Goal: Information Seeking & Learning: Find specific page/section

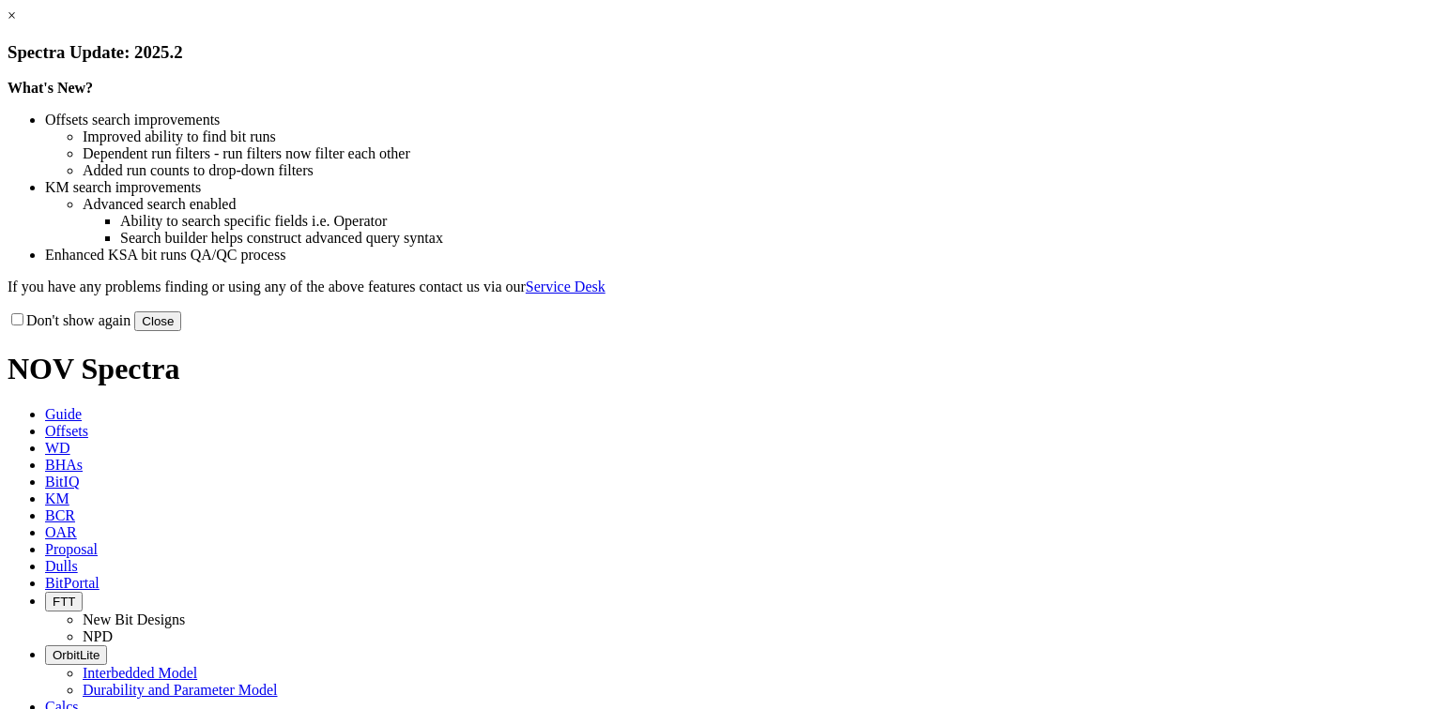
click at [181, 331] on button "Close" at bounding box center [157, 322] width 47 height 20
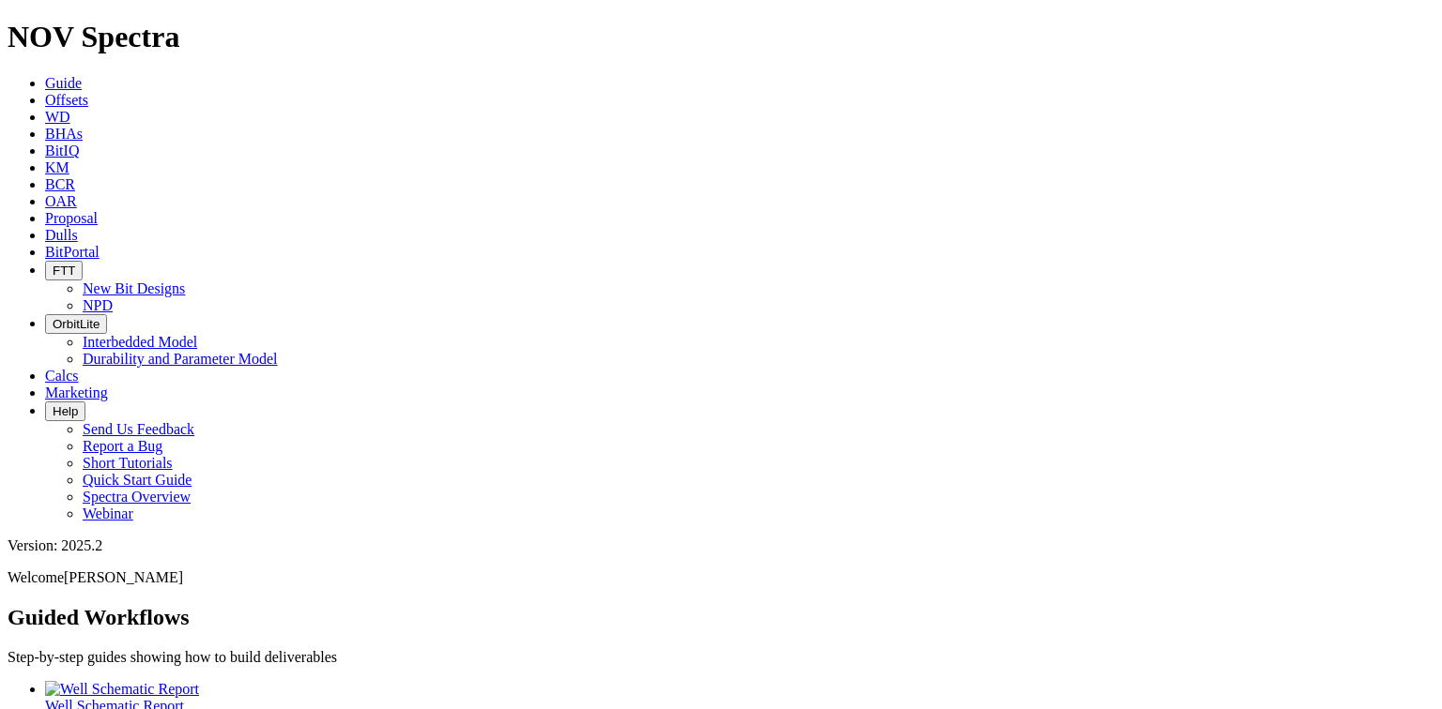
click at [88, 92] on span "Offsets" at bounding box center [66, 100] width 43 height 16
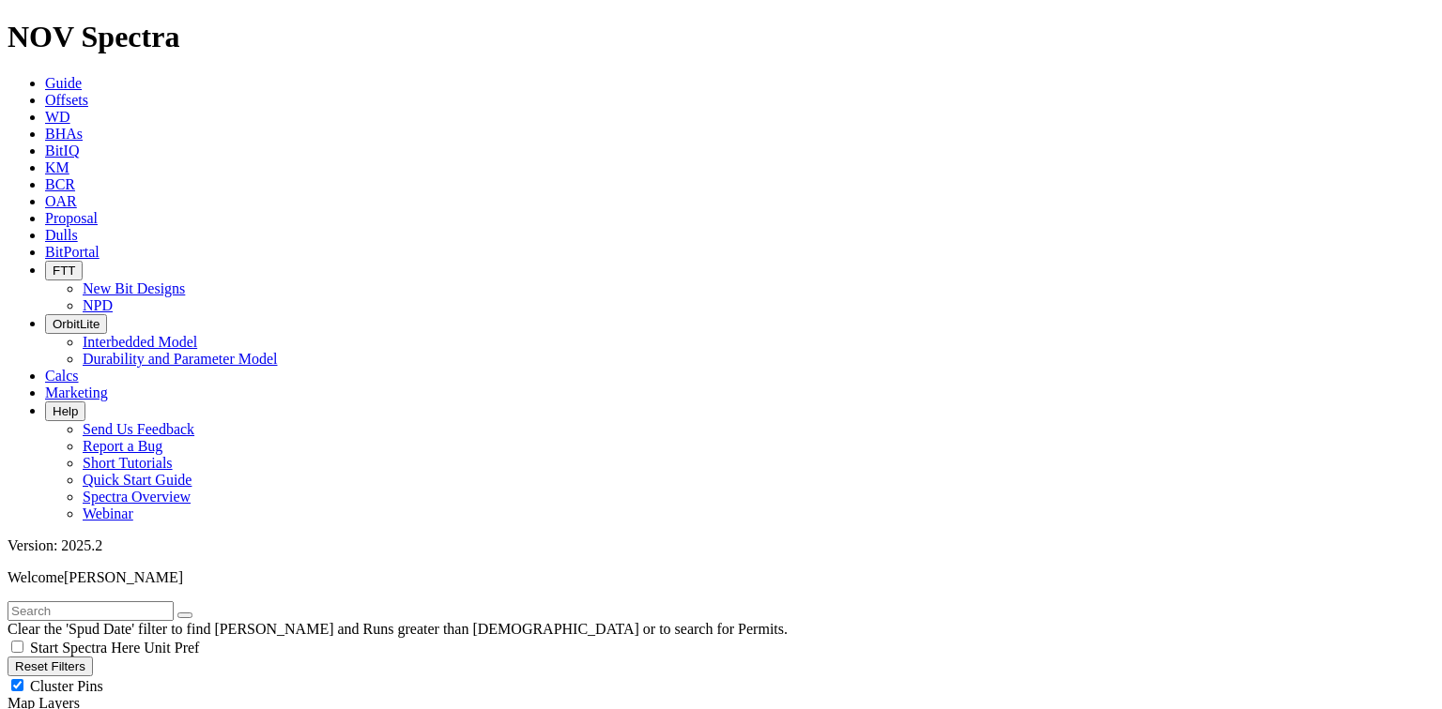
radio input "true"
radio input "false"
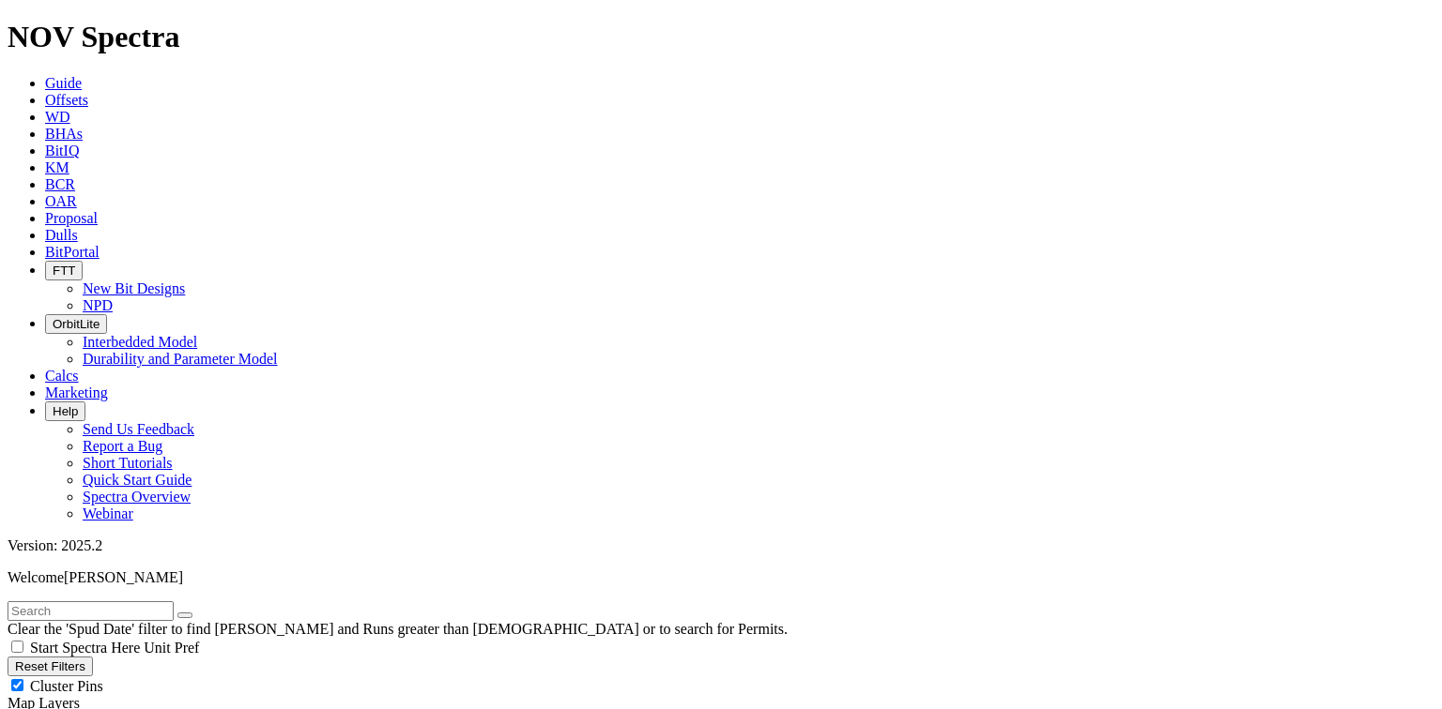
radio input "true"
